Goal: Task Accomplishment & Management: Complete application form

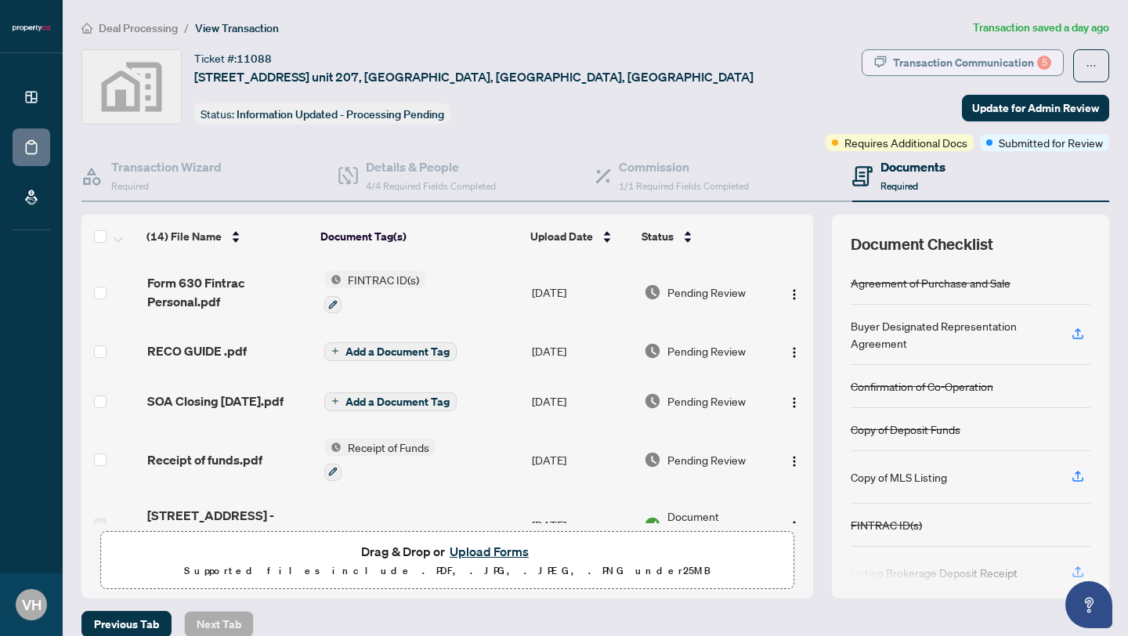
click at [924, 55] on div "Transaction Communication 5" at bounding box center [972, 62] width 158 height 25
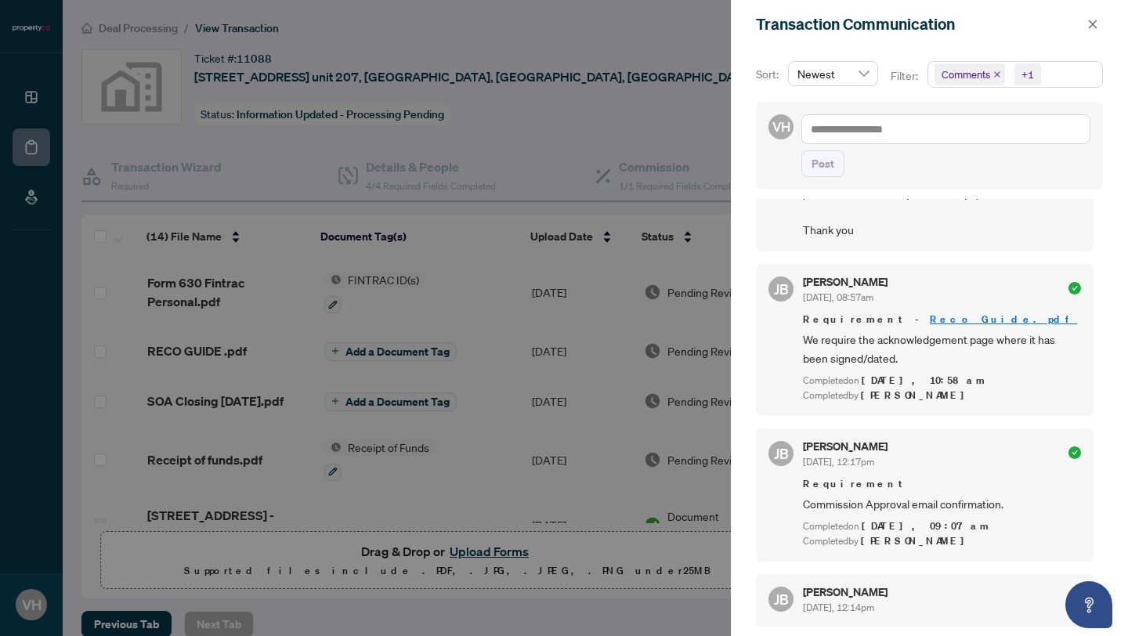
scroll to position [918, 0]
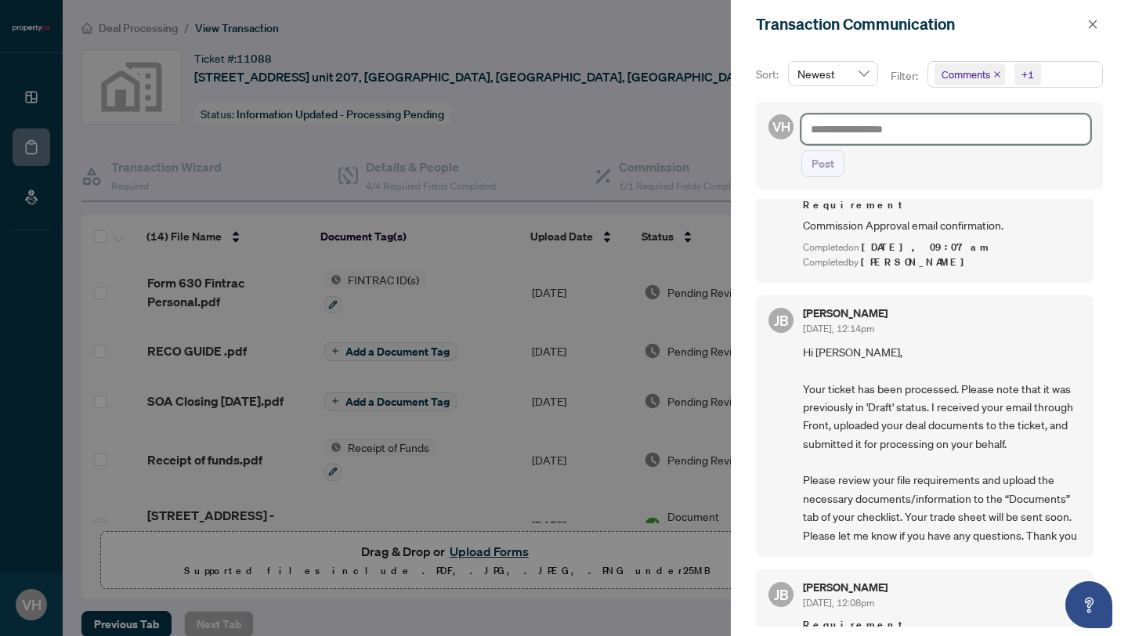
click at [877, 134] on textarea at bounding box center [946, 129] width 289 height 30
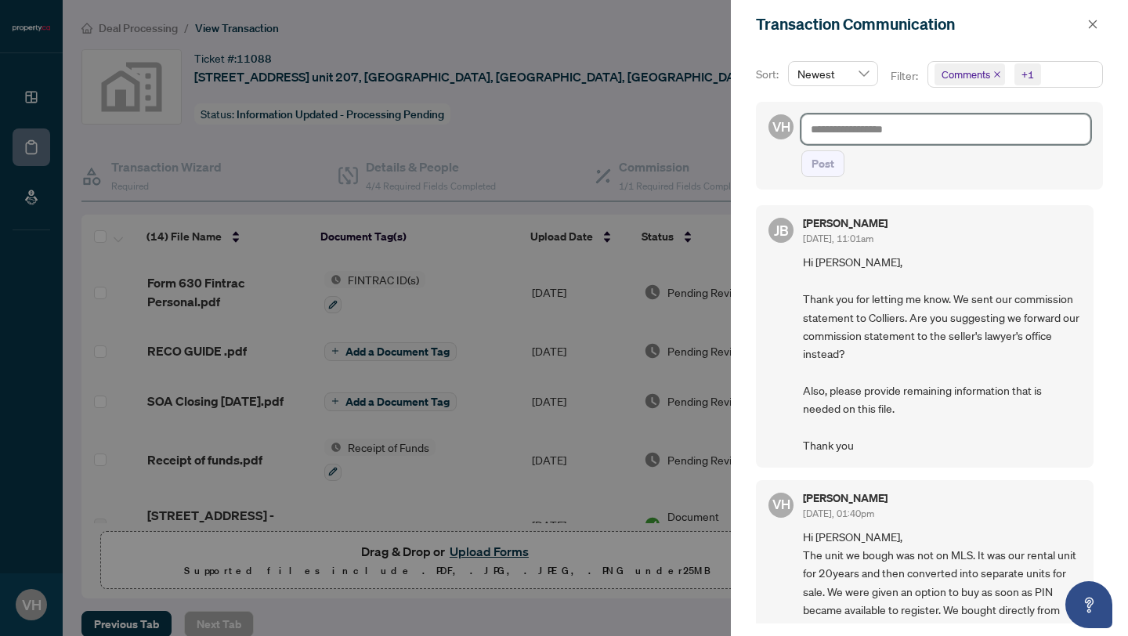
scroll to position [0, 0]
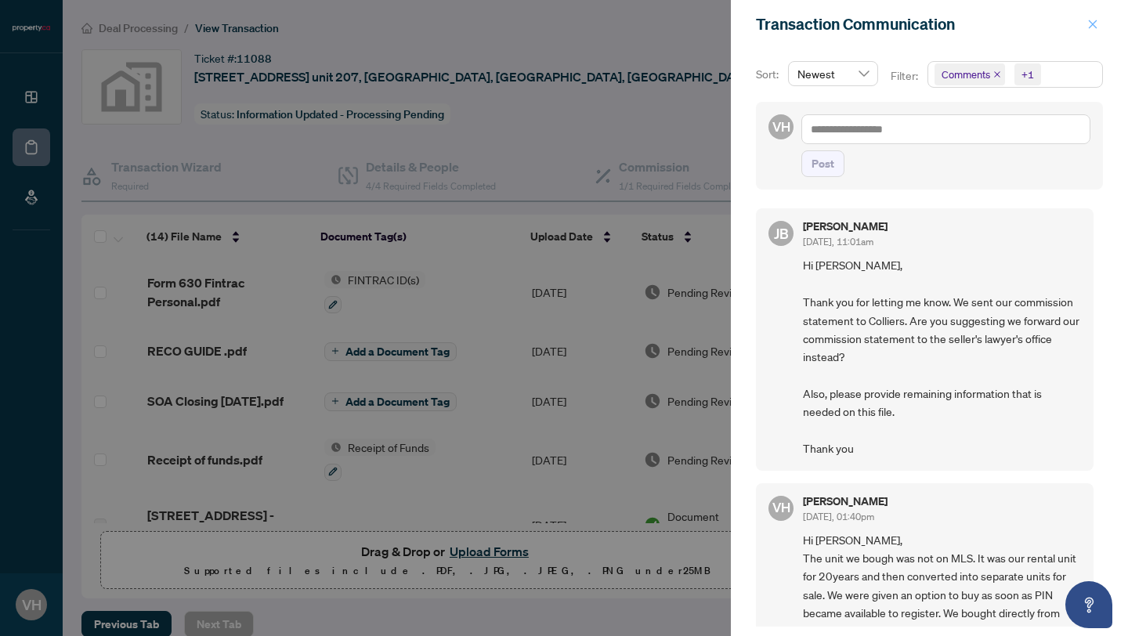
click at [1087, 25] on icon "close" at bounding box center [1092, 24] width 11 height 11
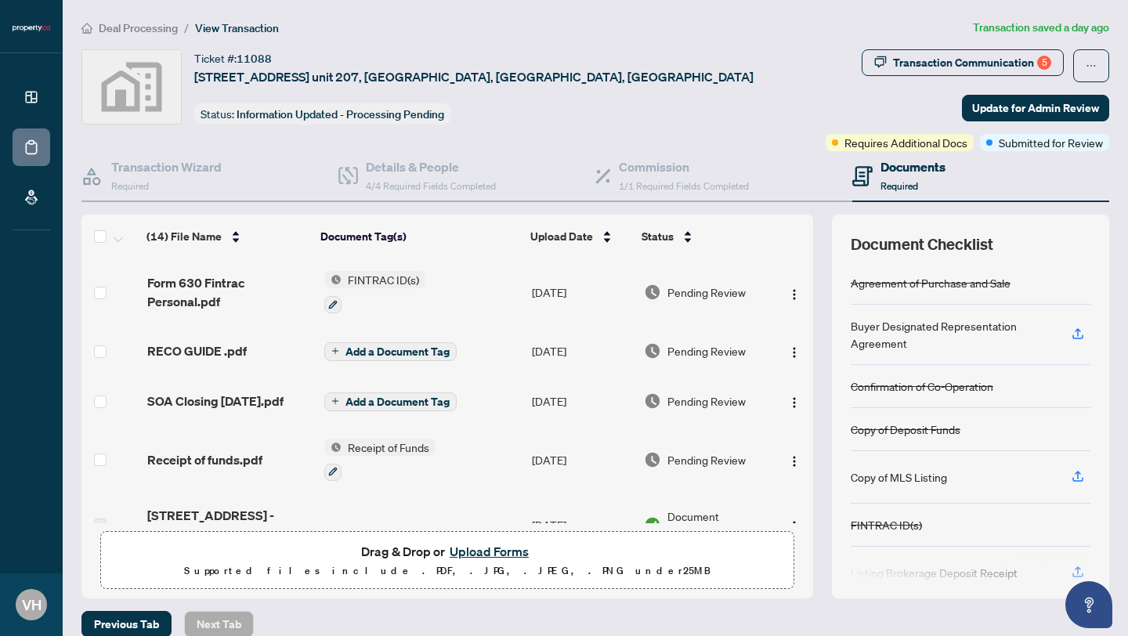
click at [763, 67] on div "Ticket #: [STREET_ADDRESS] unit 207, [GEOGRAPHIC_DATA], [GEOGRAPHIC_DATA], [GEO…" at bounding box center [450, 86] width 738 height 75
click at [248, 23] on span "View Transaction" at bounding box center [237, 28] width 84 height 14
click at [248, 27] on span "View Transaction" at bounding box center [237, 28] width 84 height 14
click at [141, 24] on span "Deal Processing" at bounding box center [138, 28] width 79 height 14
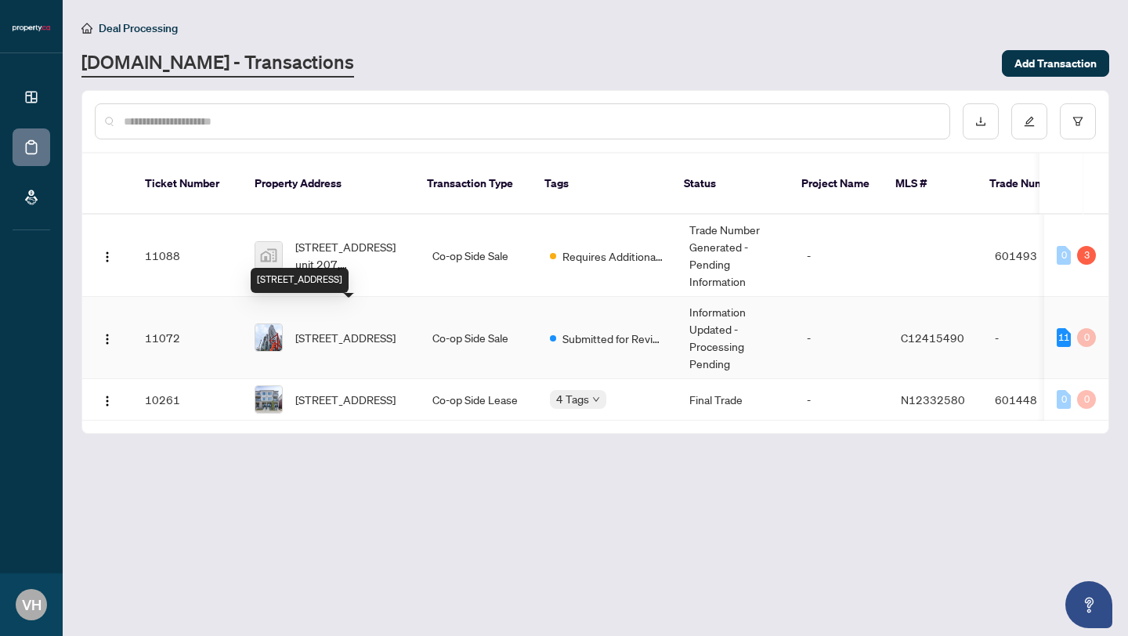
click at [338, 329] on span "[STREET_ADDRESS]" at bounding box center [345, 337] width 100 height 17
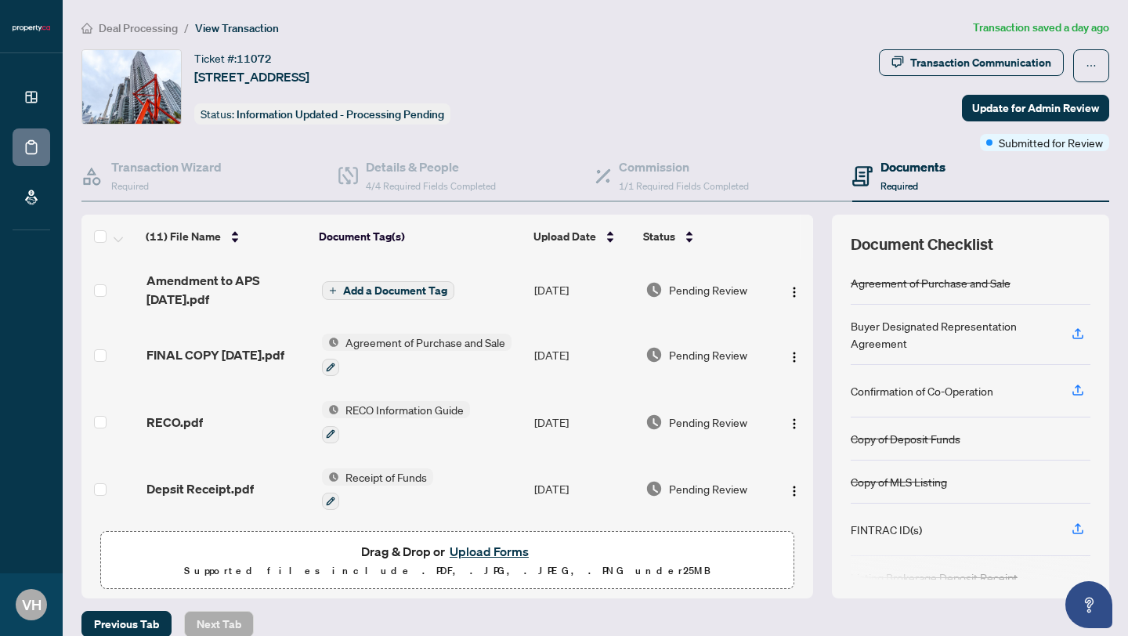
click at [503, 550] on button "Upload Forms" at bounding box center [489, 551] width 89 height 20
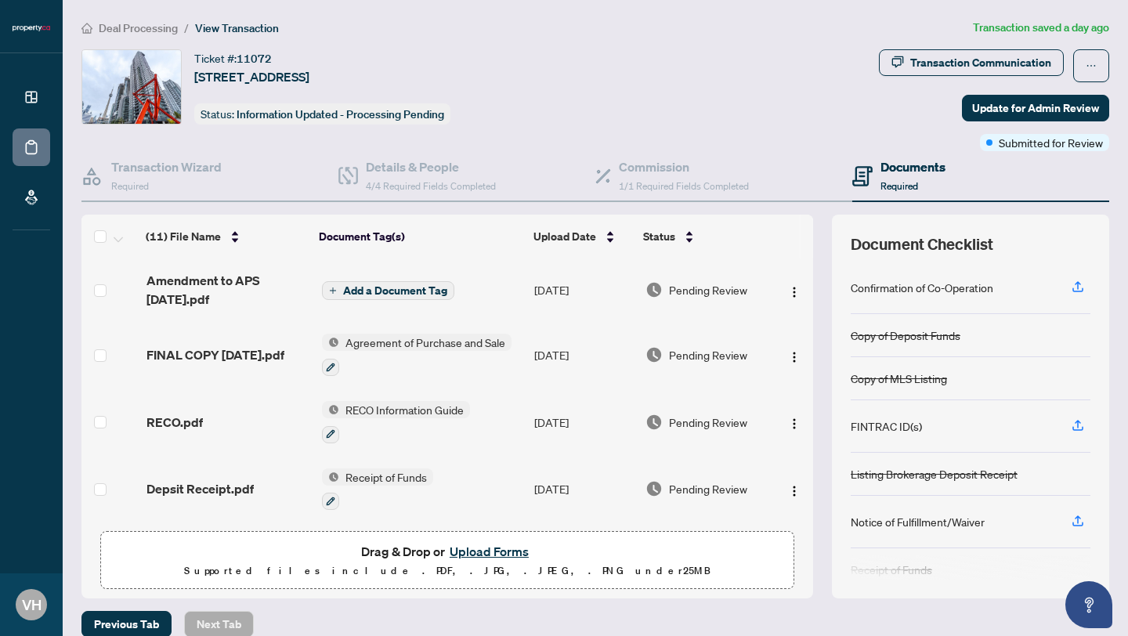
scroll to position [164, 0]
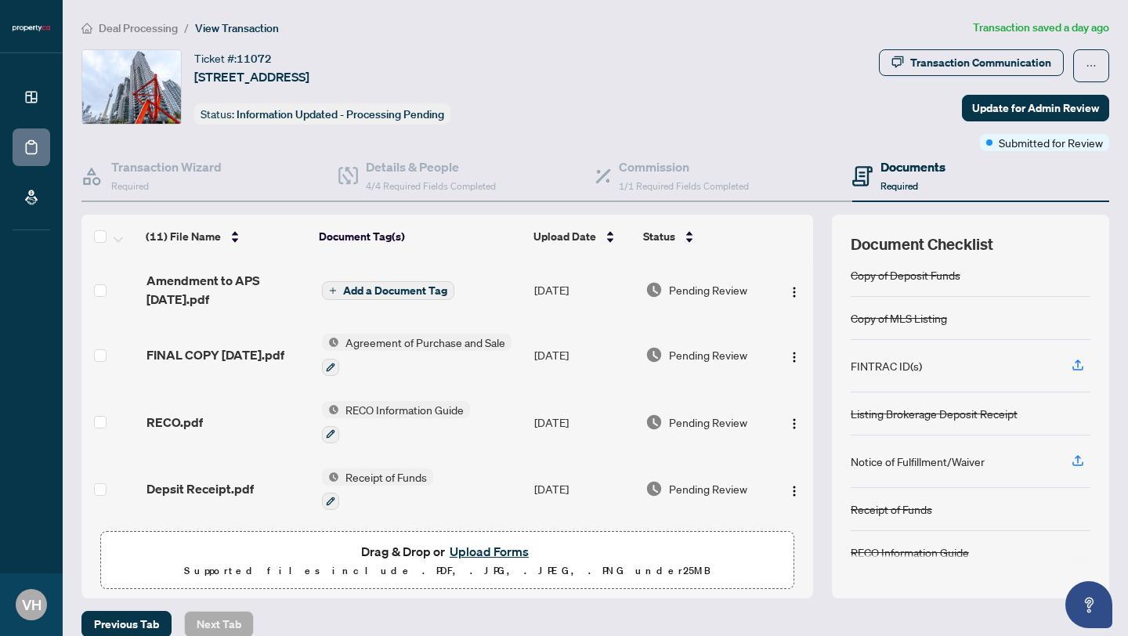
click at [923, 458] on div "Notice of Fulfillment/Waiver" at bounding box center [918, 461] width 134 height 17
click at [1078, 463] on icon "button" at bounding box center [1078, 463] width 11 height 4
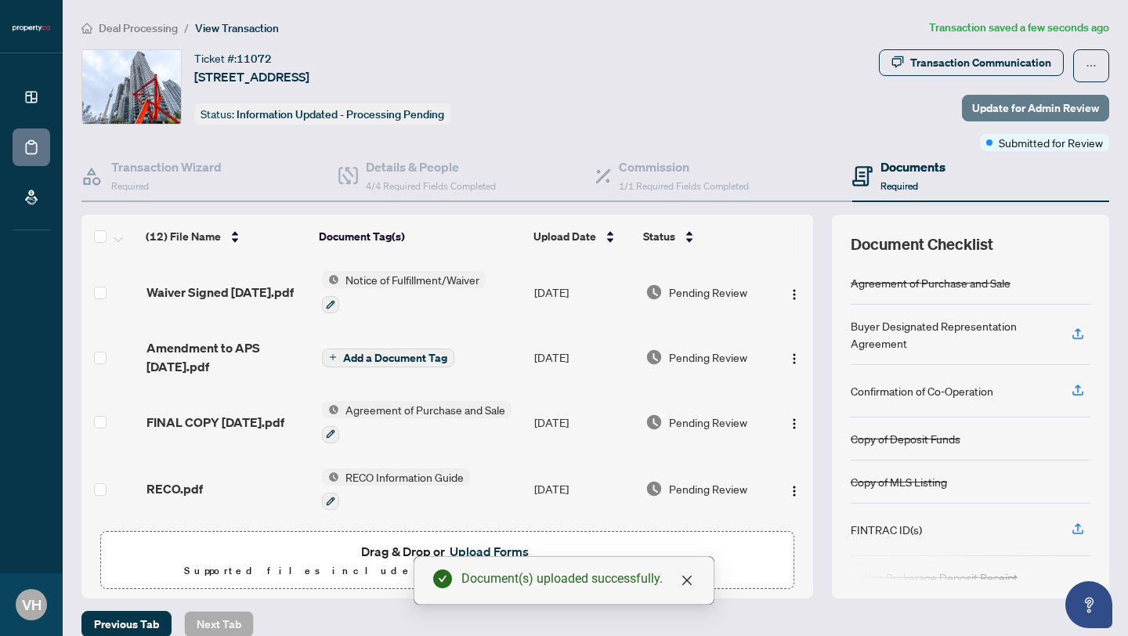
click at [1032, 110] on span "Update for Admin Review" at bounding box center [1035, 108] width 127 height 25
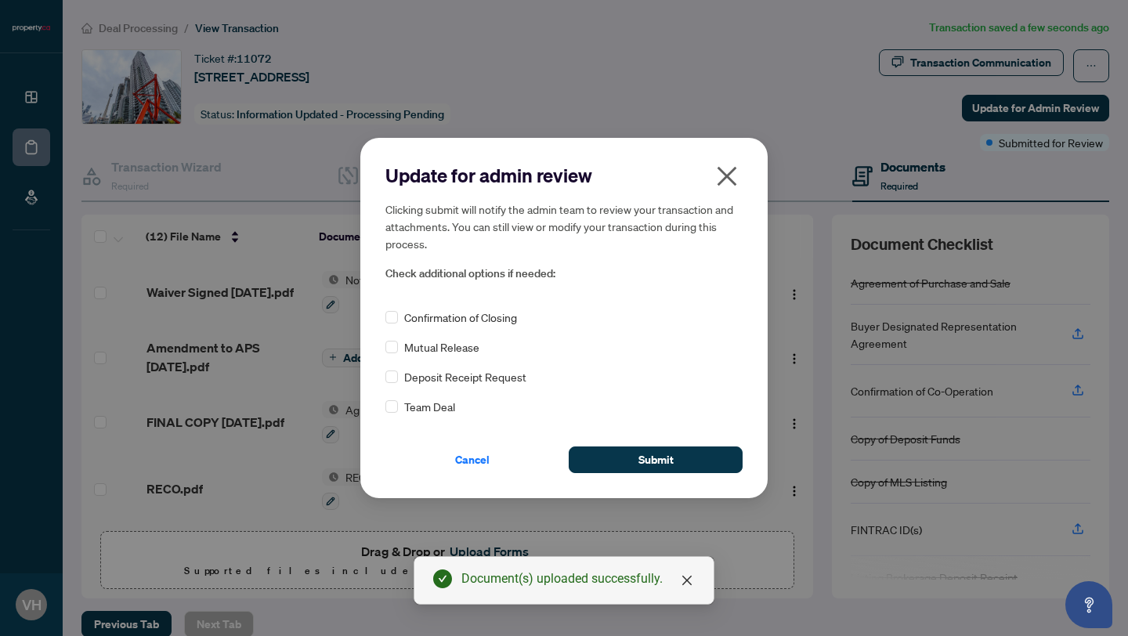
drag, startPoint x: 686, startPoint y: 454, endPoint x: 675, endPoint y: 418, distance: 37.7
click at [686, 454] on button "Submit" at bounding box center [656, 460] width 174 height 27
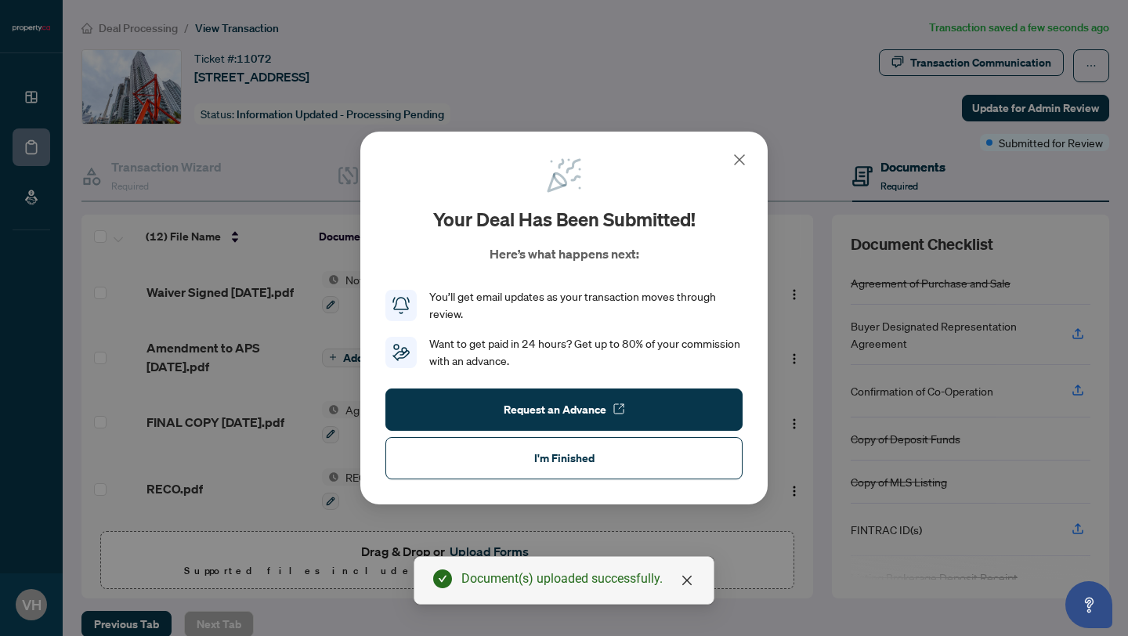
drag, startPoint x: 565, startPoint y: 452, endPoint x: 551, endPoint y: 431, distance: 25.4
click at [565, 452] on span "I'm Finished" at bounding box center [564, 458] width 60 height 25
